Goal: Check status: Check status

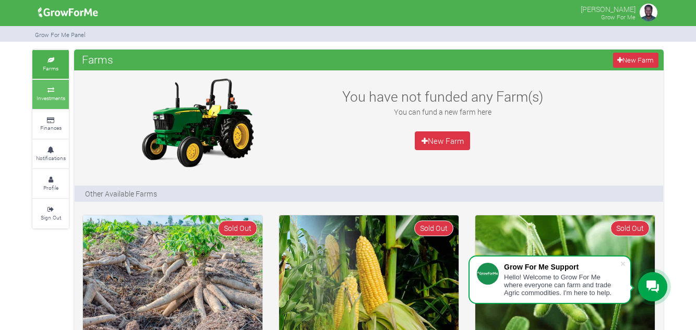
click at [64, 100] on small "Investments" at bounding box center [51, 97] width 29 height 7
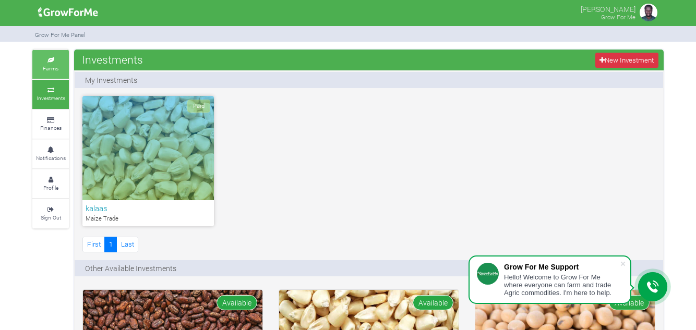
click at [47, 62] on icon at bounding box center [50, 60] width 31 height 5
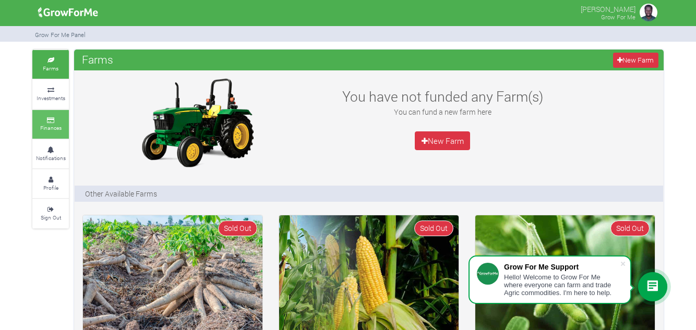
click at [51, 133] on link "Finances" at bounding box center [50, 124] width 37 height 29
click at [61, 88] on icon at bounding box center [50, 90] width 31 height 5
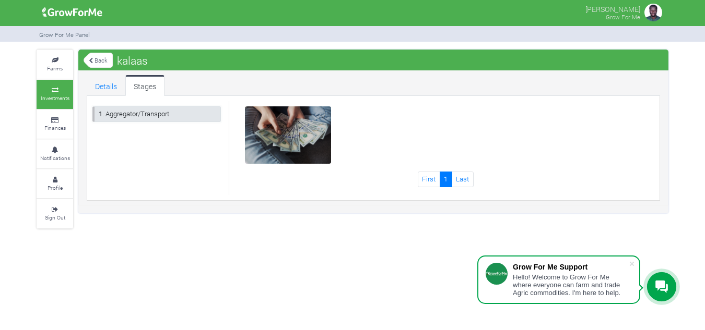
click at [163, 117] on link "1. Aggregator/Transport" at bounding box center [156, 113] width 128 height 15
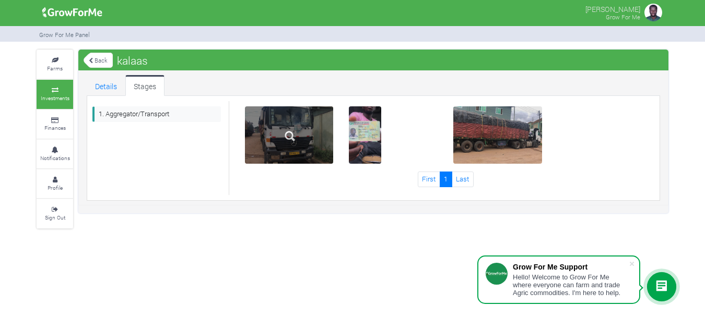
click at [282, 141] on img at bounding box center [289, 136] width 33 height 33
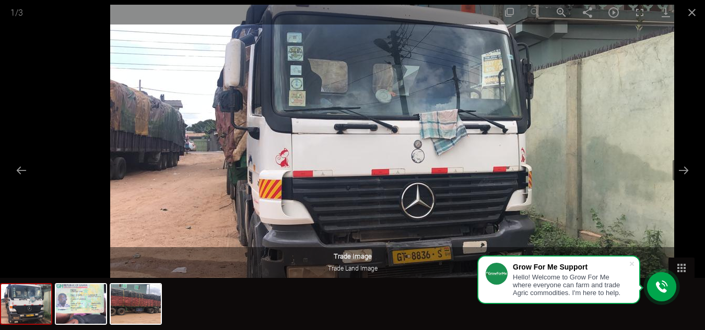
drag, startPoint x: 282, startPoint y: 141, endPoint x: 311, endPoint y: 156, distance: 32.0
click at [311, 156] on img at bounding box center [392, 163] width 564 height 317
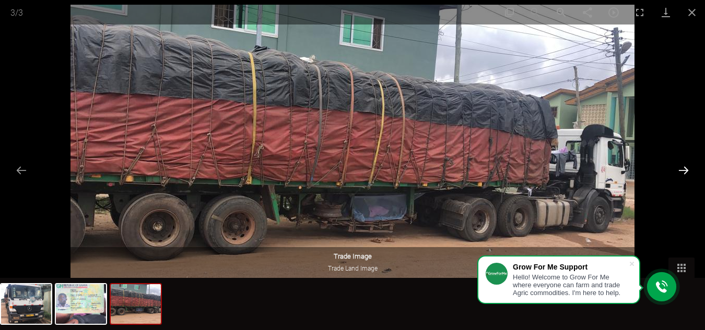
click at [680, 165] on button "Next slide" at bounding box center [683, 170] width 22 height 20
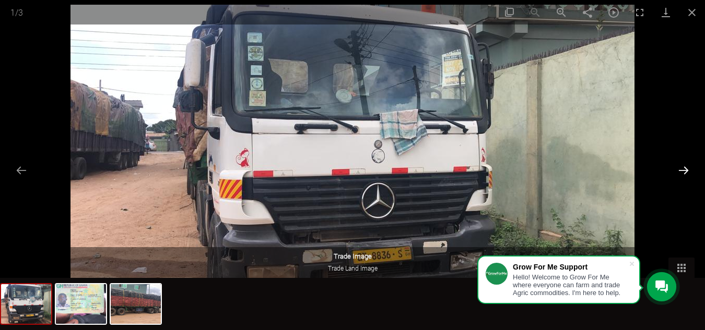
click at [680, 165] on button "Next slide" at bounding box center [683, 170] width 22 height 20
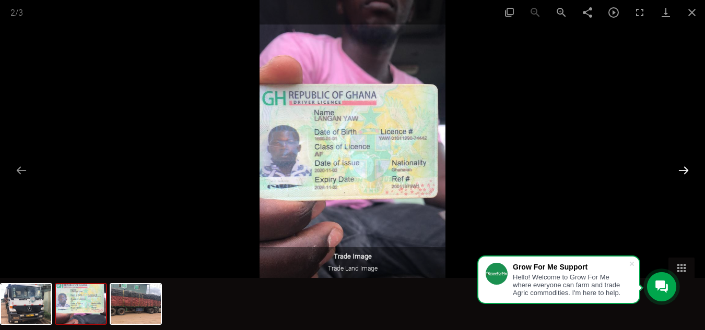
click at [680, 165] on button "Next slide" at bounding box center [683, 170] width 22 height 20
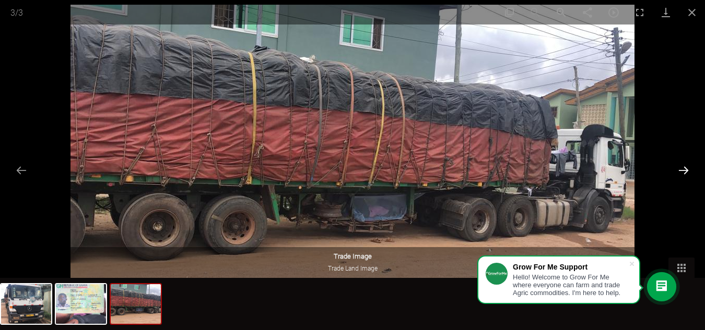
click at [680, 165] on button "Next slide" at bounding box center [683, 170] width 22 height 20
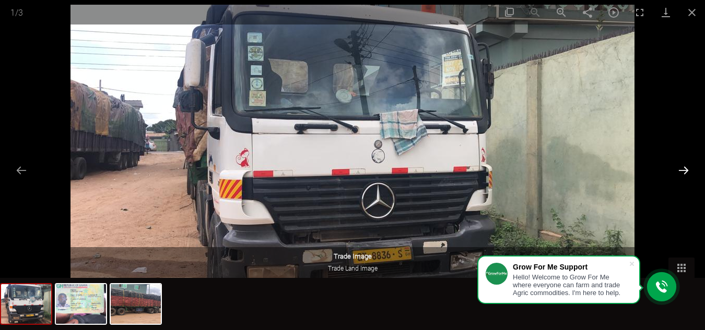
click at [680, 165] on button "Next slide" at bounding box center [683, 170] width 22 height 20
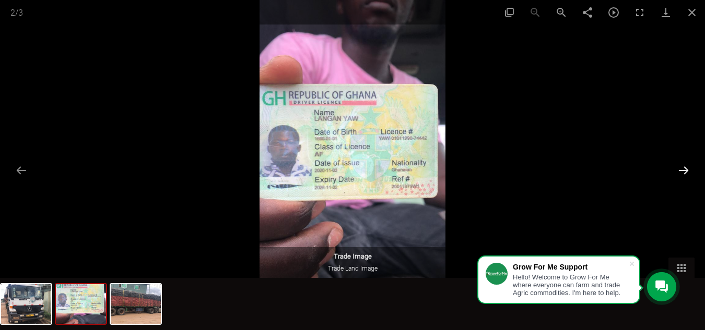
click at [680, 165] on button "Next slide" at bounding box center [683, 170] width 22 height 20
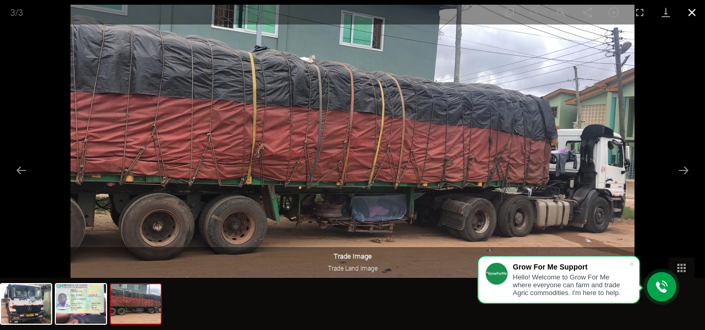
click at [692, 16] on button "Close gallery" at bounding box center [691, 12] width 26 height 25
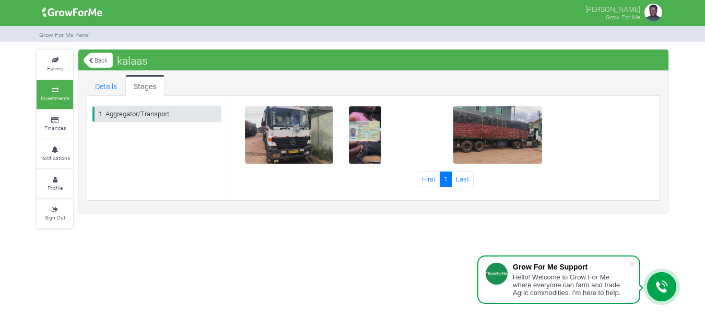
click at [149, 121] on link "1. Aggregator/Transport" at bounding box center [156, 113] width 128 height 15
click at [112, 81] on link "Details" at bounding box center [106, 85] width 39 height 21
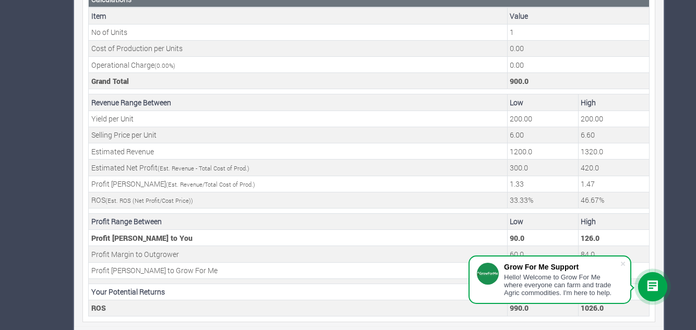
scroll to position [395, 0]
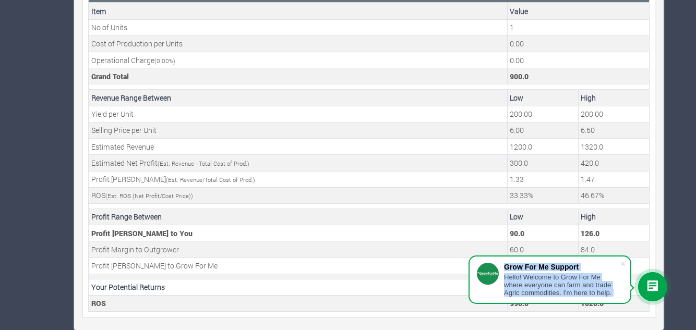
drag, startPoint x: 696, startPoint y: 238, endPoint x: 701, endPoint y: 244, distance: 8.1
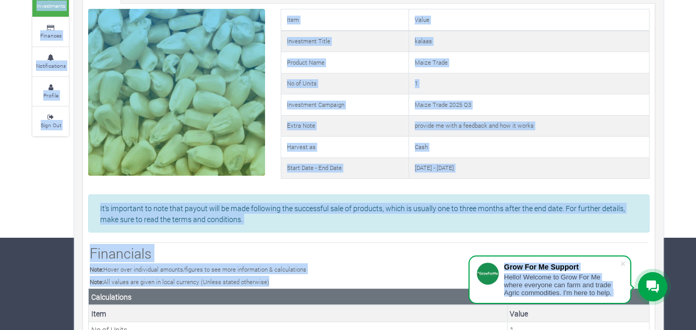
scroll to position [0, 0]
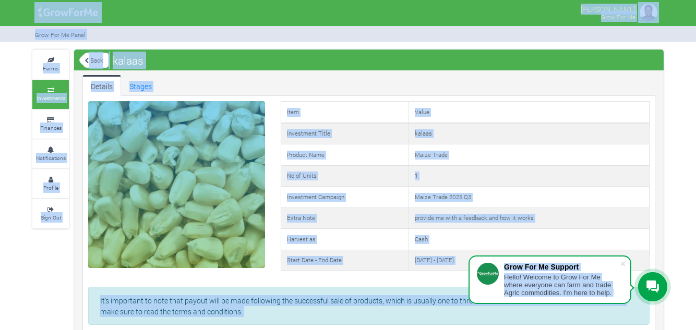
click at [633, 92] on ul "Details Stages" at bounding box center [368, 85] width 573 height 21
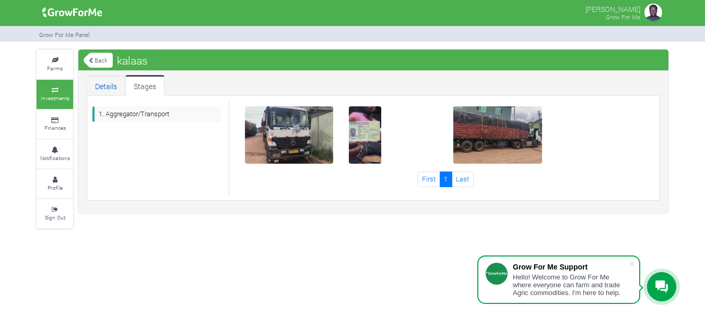
click at [101, 86] on link "Details" at bounding box center [106, 85] width 39 height 21
